Goal: Information Seeking & Learning: Learn about a topic

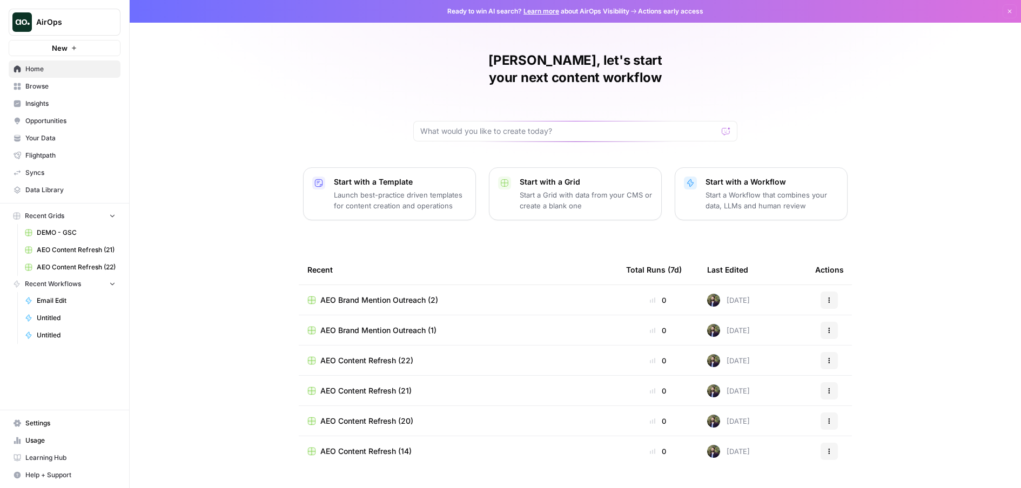
click at [63, 108] on span "Insights" at bounding box center [70, 104] width 90 height 10
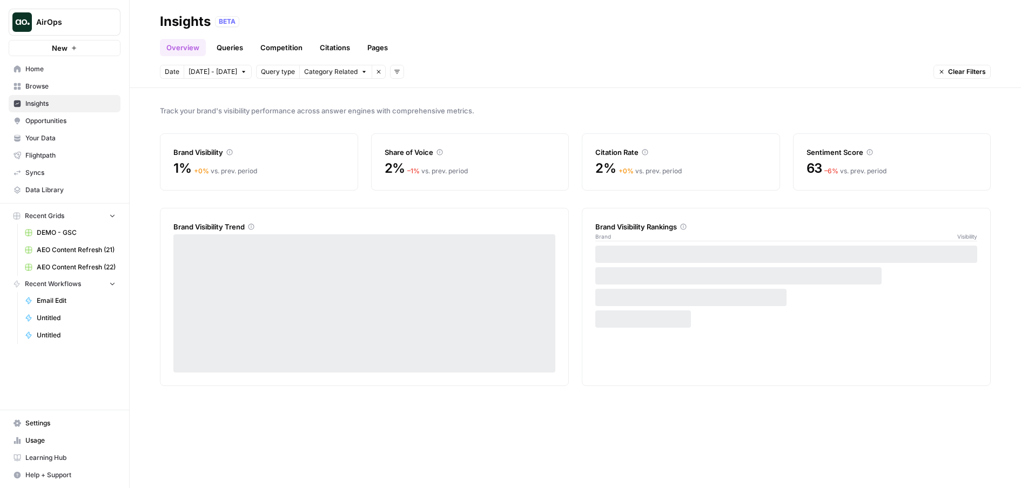
click at [379, 45] on link "Pages" at bounding box center [378, 47] width 34 height 17
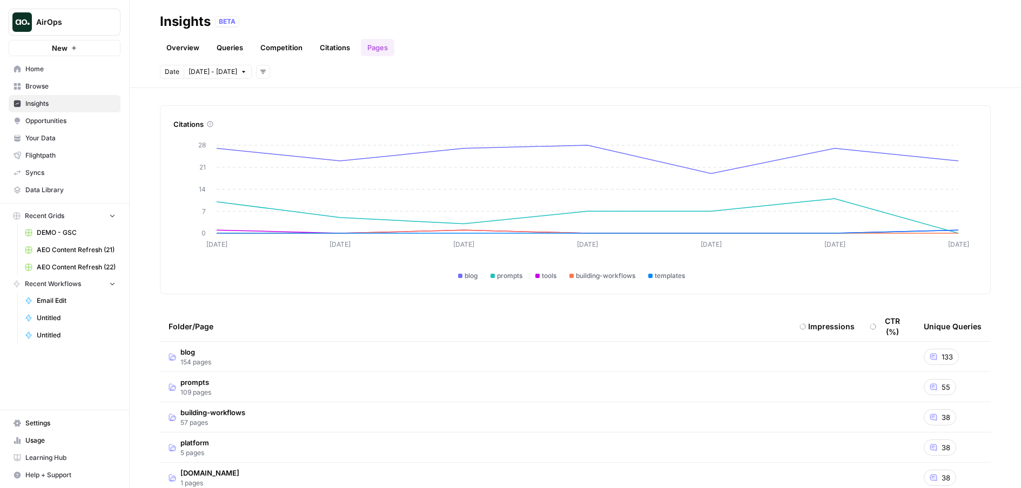
scroll to position [84, 0]
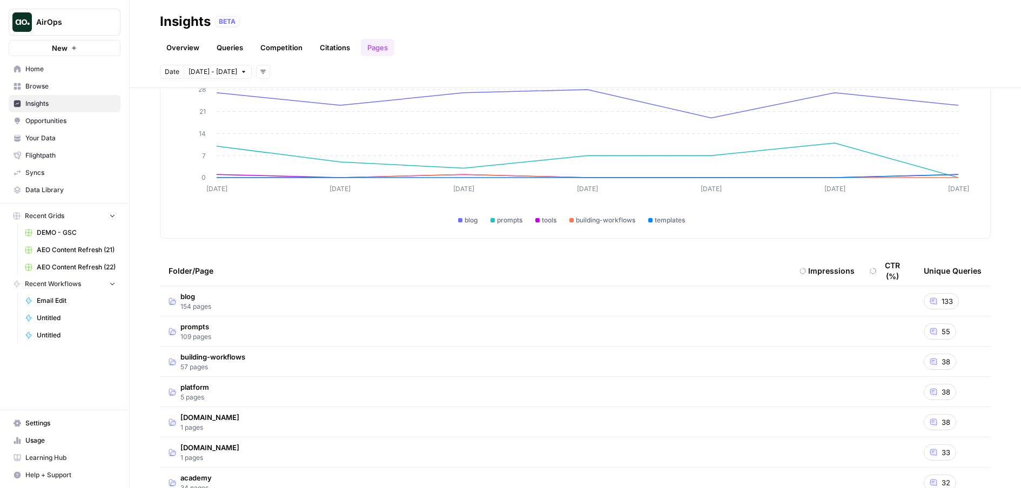
click at [472, 310] on td "blog 154 pages" at bounding box center [475, 301] width 631 height 30
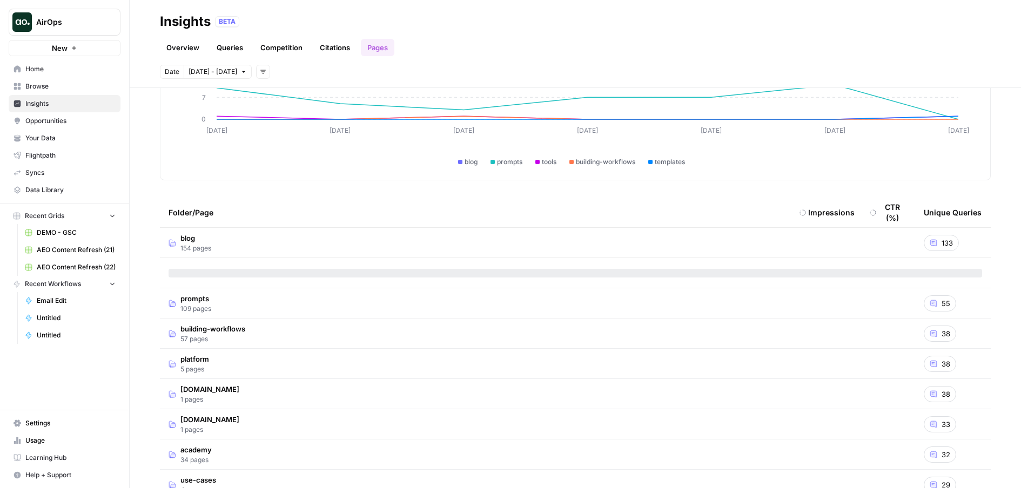
scroll to position [164, 0]
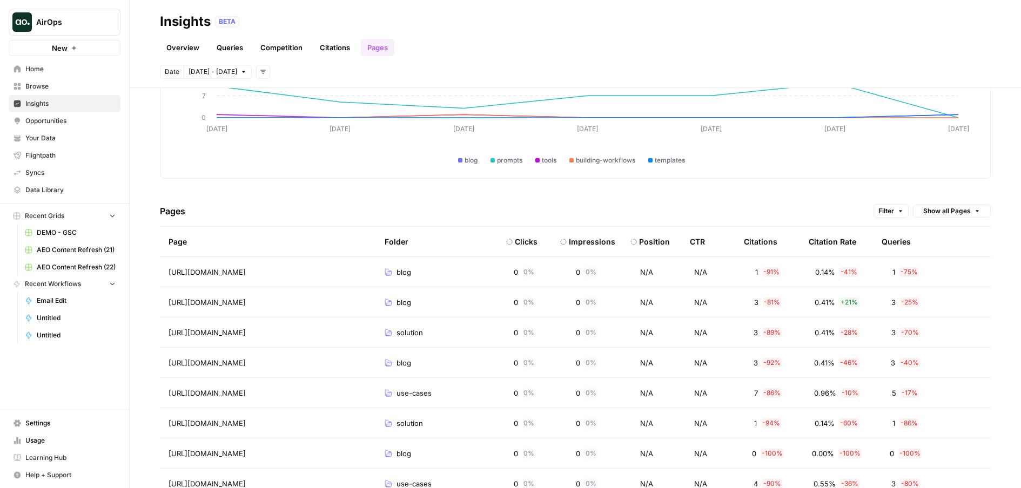
scroll to position [143, 0]
click at [964, 212] on button "Show all Pages" at bounding box center [952, 211] width 78 height 13
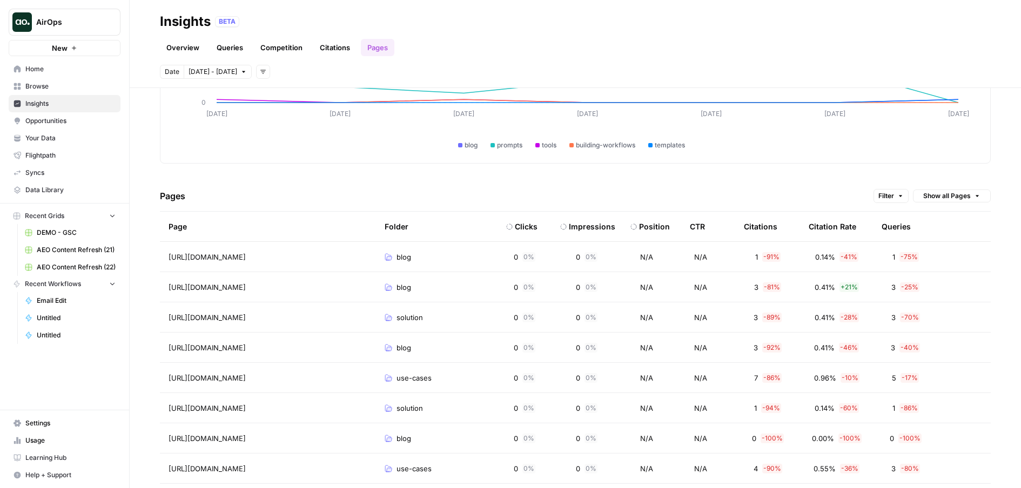
scroll to position [169, 0]
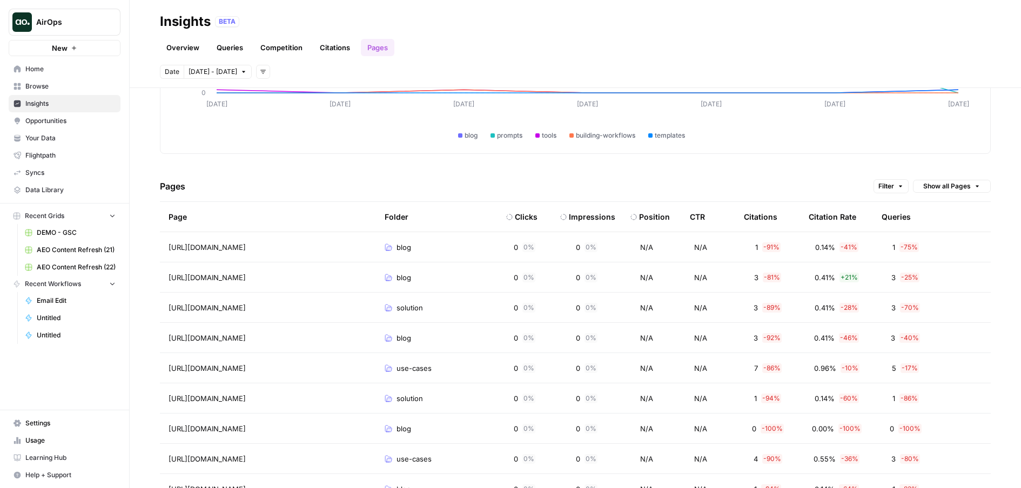
click at [174, 47] on link "Overview" at bounding box center [183, 47] width 46 height 17
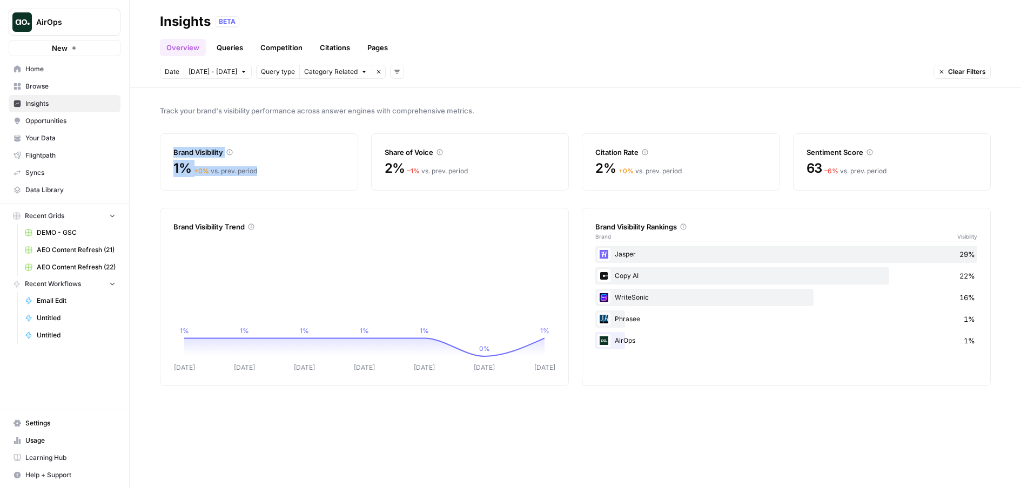
drag, startPoint x: 278, startPoint y: 171, endPoint x: 173, endPoint y: 152, distance: 107.1
click at [173, 152] on div "Brand Visibility 1% + 0 % vs. prev. period" at bounding box center [259, 161] width 198 height 57
click at [173, 152] on div "Brand Visibility" at bounding box center [258, 152] width 171 height 11
drag, startPoint x: 170, startPoint y: 153, endPoint x: 292, endPoint y: 181, distance: 124.8
click at [292, 181] on div "Brand Visibility 1% + 0 % vs. prev. period" at bounding box center [259, 161] width 198 height 57
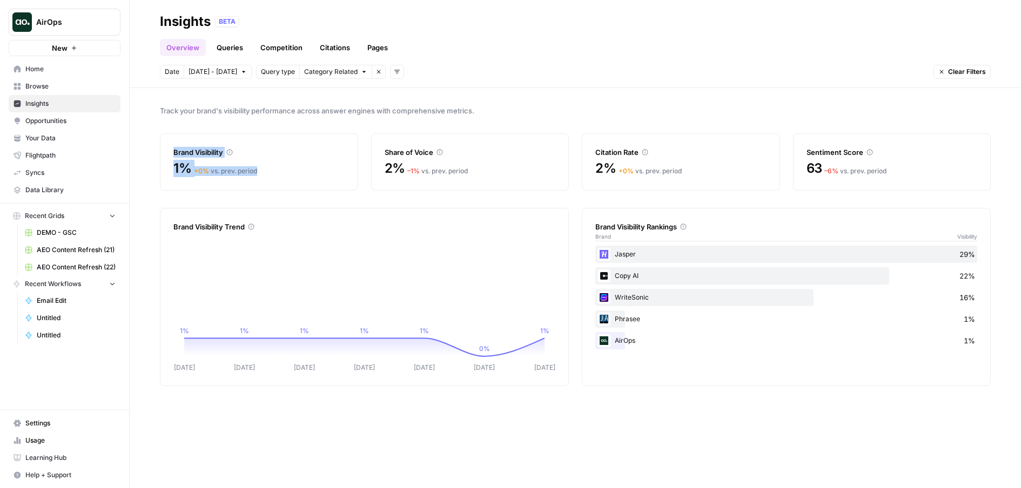
click at [297, 175] on div "1% + 0 % vs. prev. period" at bounding box center [258, 168] width 171 height 17
drag, startPoint x: 169, startPoint y: 151, endPoint x: 301, endPoint y: 176, distance: 134.7
click at [301, 176] on div "Brand Visibility 1% + 0 % vs. prev. period" at bounding box center [259, 161] width 198 height 57
drag, startPoint x: 290, startPoint y: 173, endPoint x: 172, endPoint y: 142, distance: 122.0
click at [172, 142] on div "Brand Visibility 1% + 0 % vs. prev. period" at bounding box center [259, 161] width 198 height 57
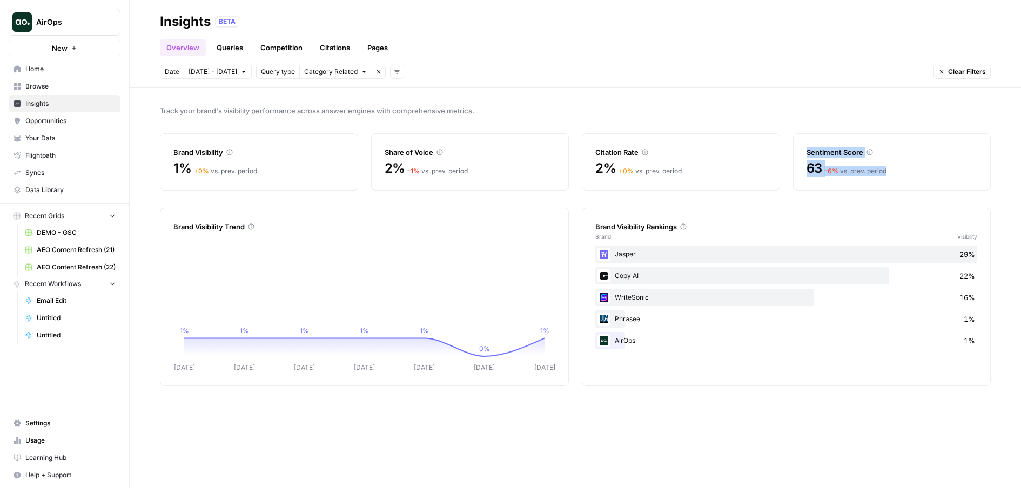
drag, startPoint x: 808, startPoint y: 153, endPoint x: 903, endPoint y: 170, distance: 96.7
click at [903, 170] on div "Sentiment Score 63 – 6 % vs. prev. period" at bounding box center [892, 161] width 198 height 57
drag, startPoint x: 164, startPoint y: 153, endPoint x: 280, endPoint y: 152, distance: 116.2
click at [280, 152] on div "Brand Visibility 1% + 0 % vs. prev. period" at bounding box center [259, 161] width 198 height 57
drag, startPoint x: 178, startPoint y: 159, endPoint x: 192, endPoint y: 157, distance: 14.8
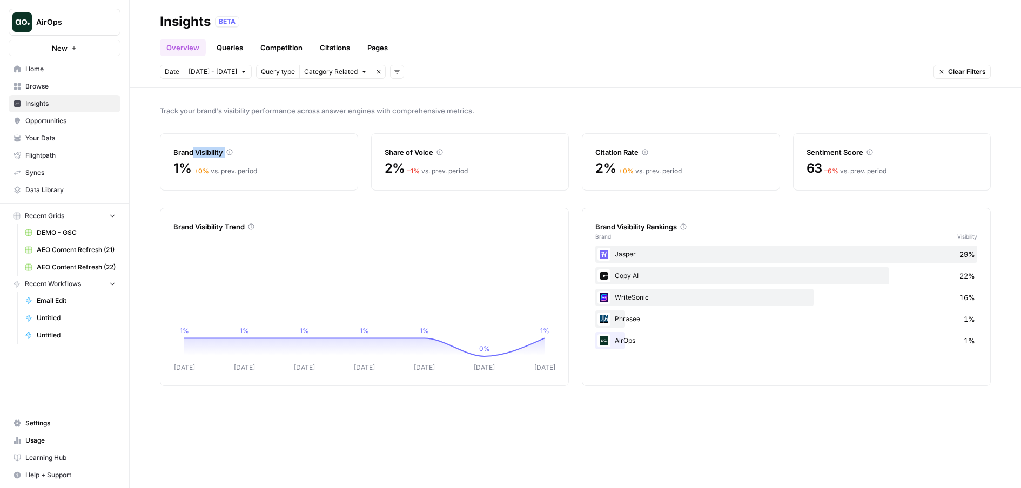
click at [192, 157] on div "Brand Visibility 1% + 0 % vs. prev. period" at bounding box center [259, 161] width 198 height 57
drag, startPoint x: 866, startPoint y: 152, endPoint x: 896, endPoint y: 154, distance: 30.3
click at [896, 154] on div "Sentiment Score 63 – 6 % vs. prev. period" at bounding box center [892, 161] width 198 height 57
drag, startPoint x: 197, startPoint y: 154, endPoint x: 219, endPoint y: 156, distance: 21.7
click at [219, 156] on div "Brand Visibility 1% + 0 % vs. prev. period" at bounding box center [259, 161] width 198 height 57
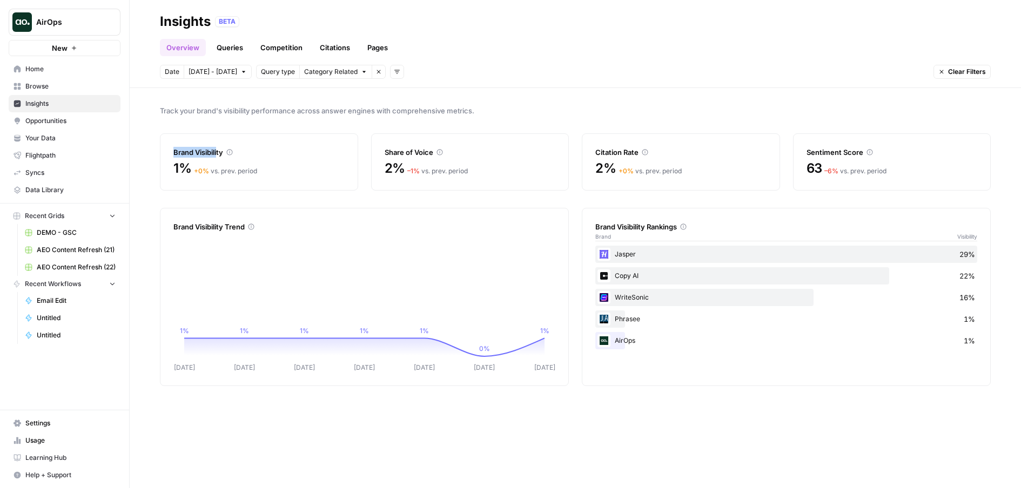
click at [219, 156] on div "Brand Visibility" at bounding box center [258, 152] width 171 height 11
